Goal: Transaction & Acquisition: Purchase product/service

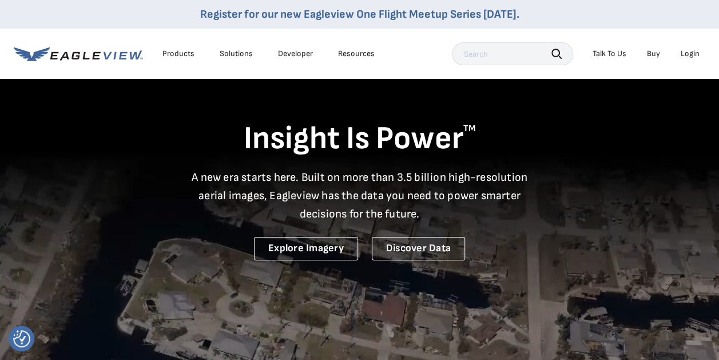
click at [687, 49] on div "Login" at bounding box center [689, 54] width 19 height 10
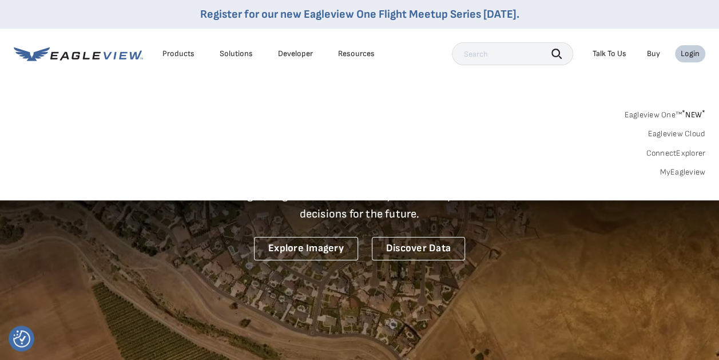
click at [679, 172] on link "MyEagleview" at bounding box center [682, 172] width 46 height 10
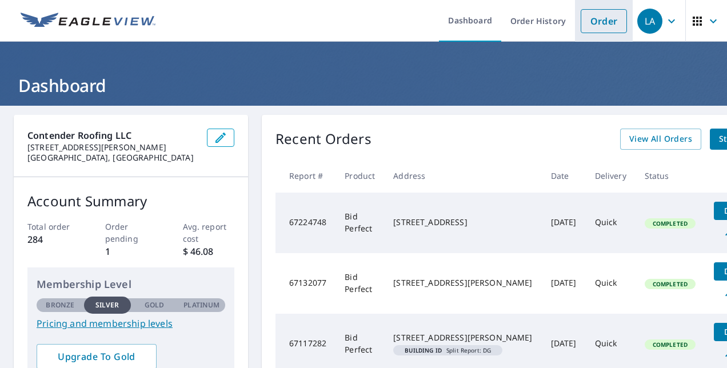
click at [601, 24] on link "Order" at bounding box center [604, 21] width 46 height 24
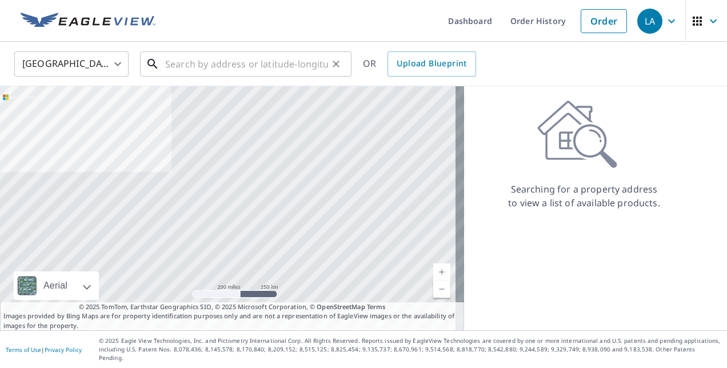
click at [186, 71] on input "text" at bounding box center [246, 64] width 163 height 32
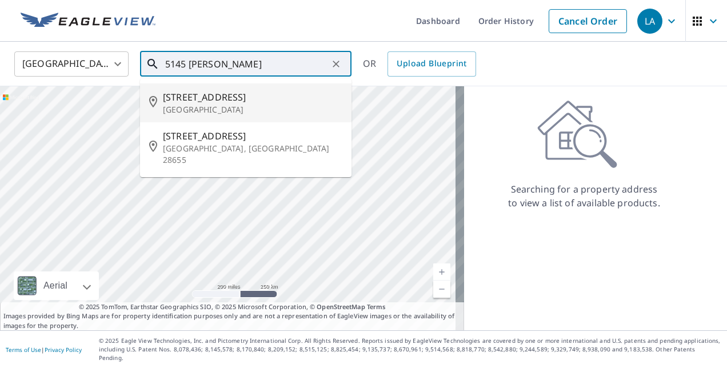
click at [191, 138] on span "5145 Ponderosa Rd" at bounding box center [253, 136] width 180 height 14
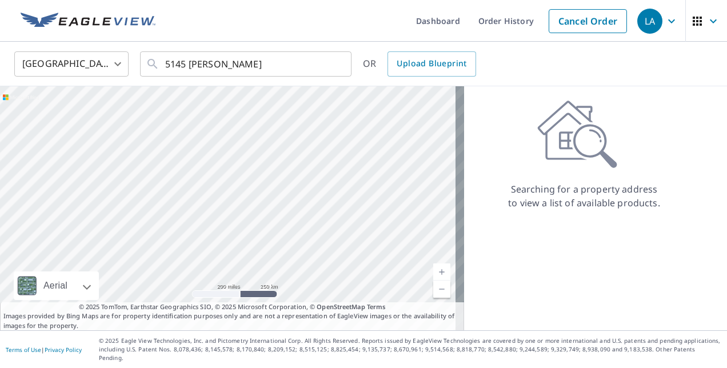
type input "5145 Ponderosa Rd Morganton, NC 28655"
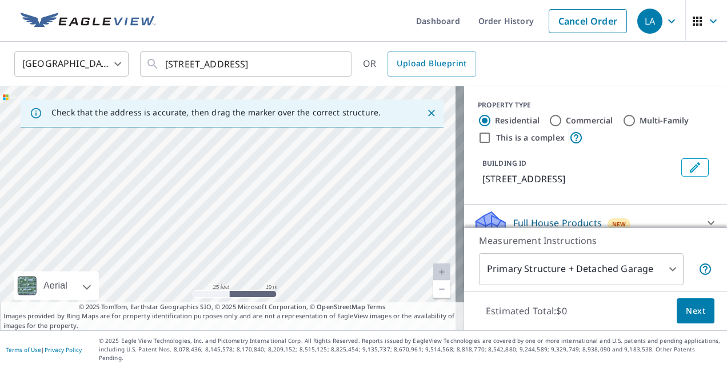
drag, startPoint x: 216, startPoint y: 247, endPoint x: 396, endPoint y: 104, distance: 229.5
click at [396, 105] on div "Check that the address is accurate, then drag the marker over the correct struc…" at bounding box center [232, 208] width 464 height 244
drag, startPoint x: 254, startPoint y: 205, endPoint x: 288, endPoint y: 97, distance: 113.2
click at [289, 98] on div "Check that the address is accurate, then drag the marker over the correct struc…" at bounding box center [232, 208] width 464 height 244
click at [304, 73] on input "5145 Ponderosa Rd Morganton, NC 28655" at bounding box center [246, 64] width 163 height 32
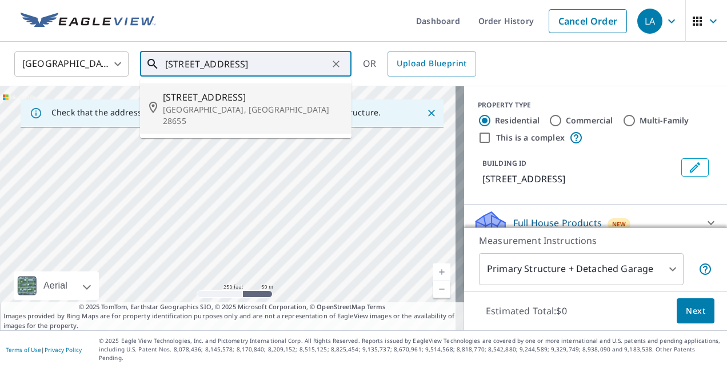
click at [245, 105] on p "Morganton, NC 28655" at bounding box center [253, 115] width 180 height 23
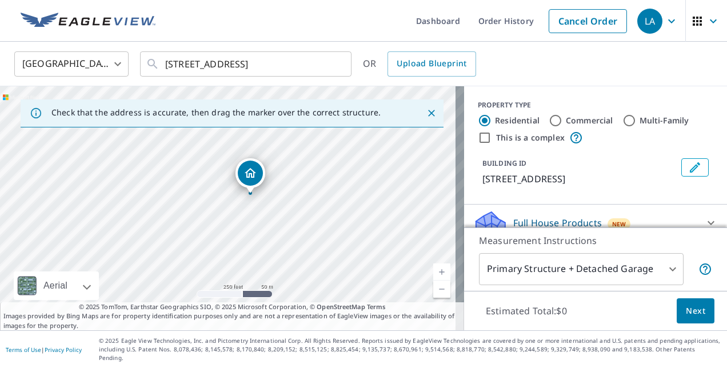
drag, startPoint x: 301, startPoint y: 169, endPoint x: 327, endPoint y: 148, distance: 33.8
click at [327, 148] on div "5145 Ponderosa Rd Morganton, NC 28655" at bounding box center [232, 208] width 464 height 244
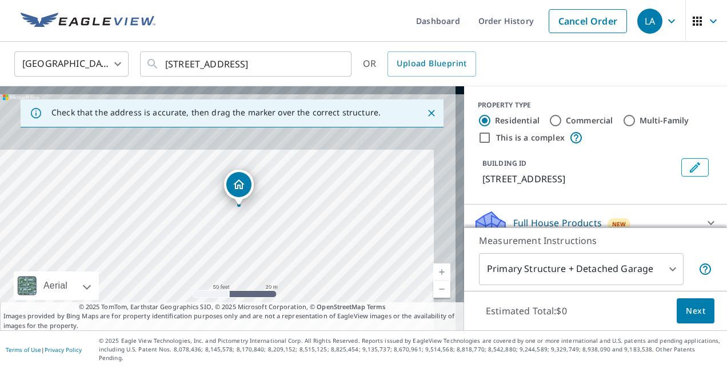
drag, startPoint x: 286, startPoint y: 189, endPoint x: 265, endPoint y: 254, distance: 68.7
click at [265, 254] on div "5145 Ponderosa Rd Morganton, NC 28655" at bounding box center [232, 208] width 464 height 244
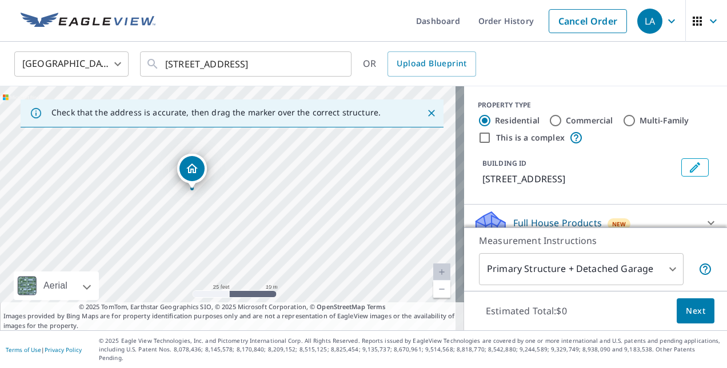
drag, startPoint x: 254, startPoint y: 250, endPoint x: 232, endPoint y: 272, distance: 30.7
click at [232, 272] on div "5145 Ponderosa Rd Morganton, NC 28655" at bounding box center [232, 208] width 464 height 244
drag, startPoint x: 186, startPoint y: 242, endPoint x: 309, endPoint y: 209, distance: 127.2
click at [309, 209] on div "5145 Ponderosa Rd Morganton, NC 28655" at bounding box center [232, 208] width 464 height 244
click at [689, 318] on span "Next" at bounding box center [695, 311] width 19 height 14
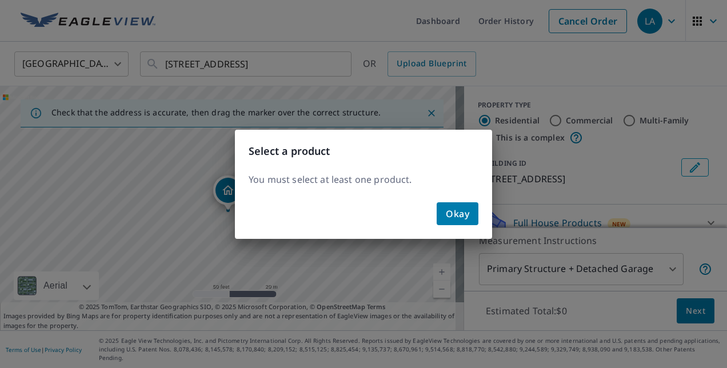
click at [451, 217] on span "Okay" at bounding box center [457, 214] width 23 height 16
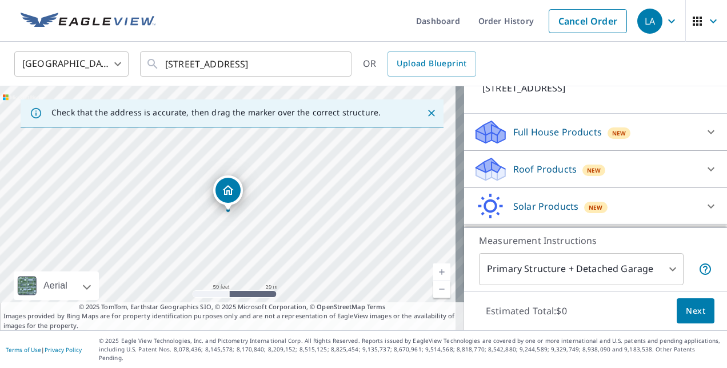
scroll to position [114, 0]
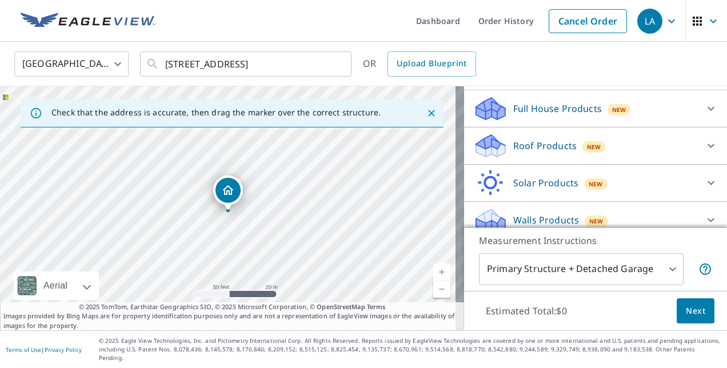
click at [704, 153] on icon at bounding box center [711, 146] width 14 height 14
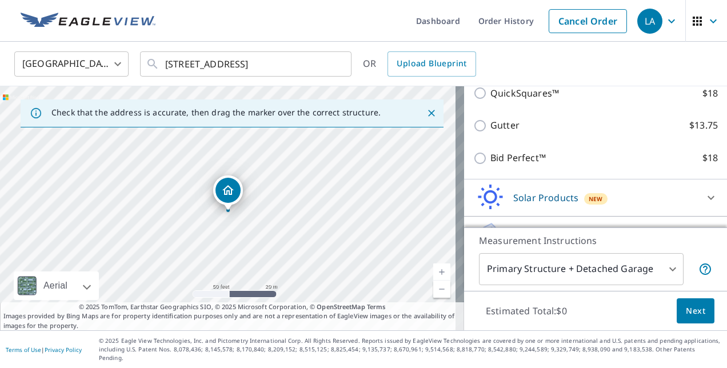
scroll to position [172, 0]
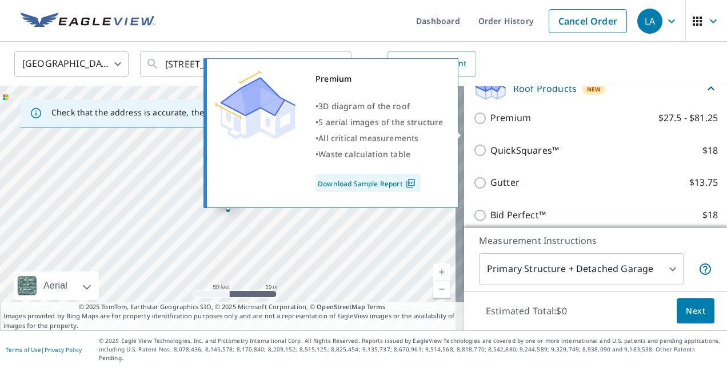
click at [473, 125] on input "Premium $27.5 - $81.25" at bounding box center [481, 118] width 17 height 14
checkbox input "true"
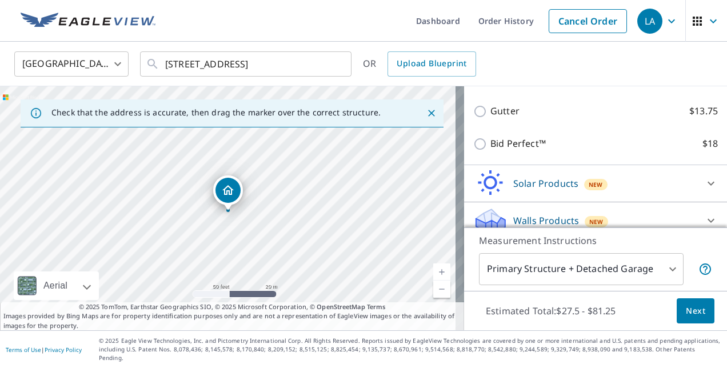
scroll to position [302, 0]
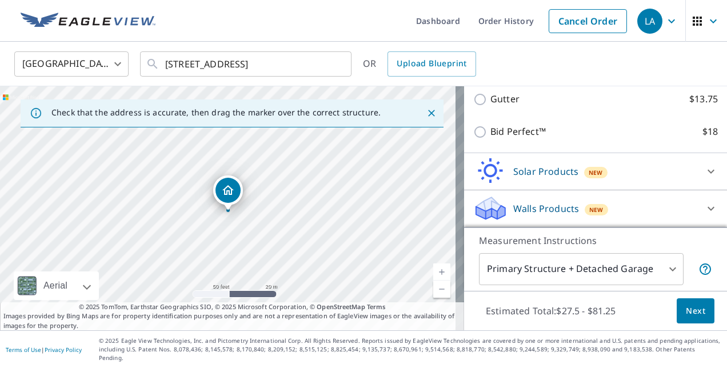
click at [688, 316] on span "Next" at bounding box center [695, 311] width 19 height 14
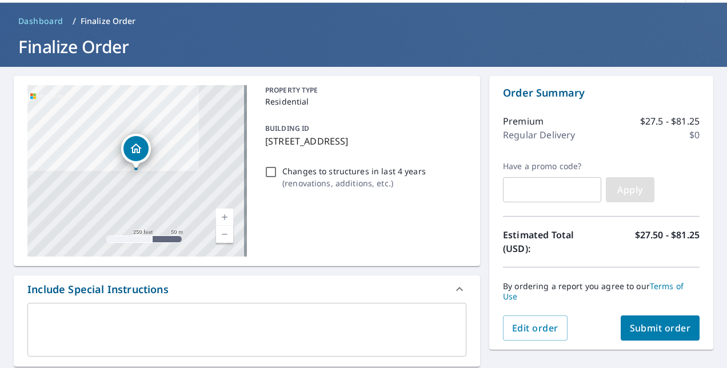
scroll to position [57, 0]
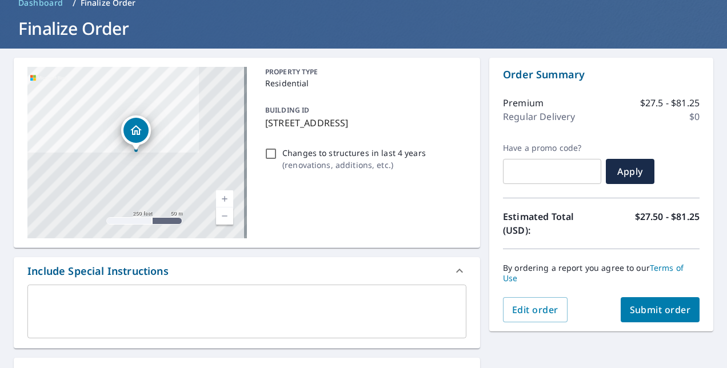
click at [657, 314] on span "Submit order" at bounding box center [660, 310] width 61 height 13
checkbox input "true"
